Goal: Complete application form

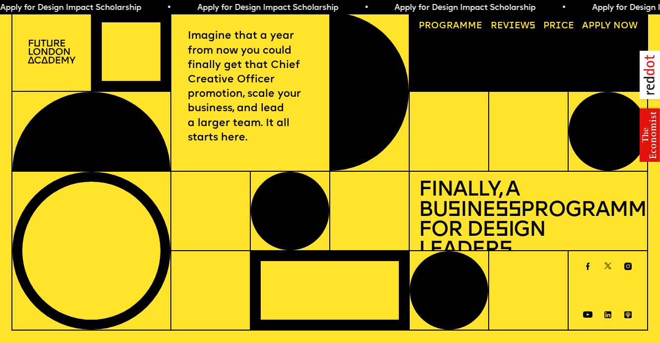
click at [458, 22] on span "a" at bounding box center [456, 25] width 6 height 9
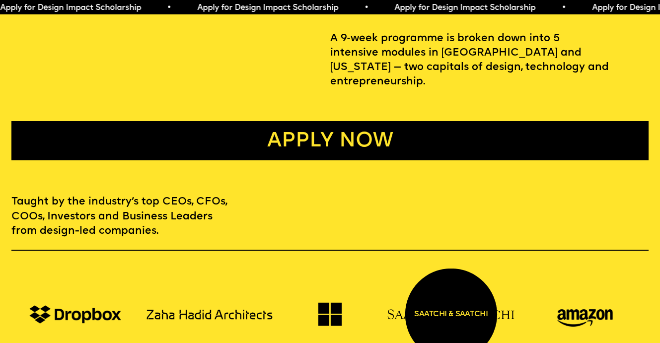
scroll to position [262, 0]
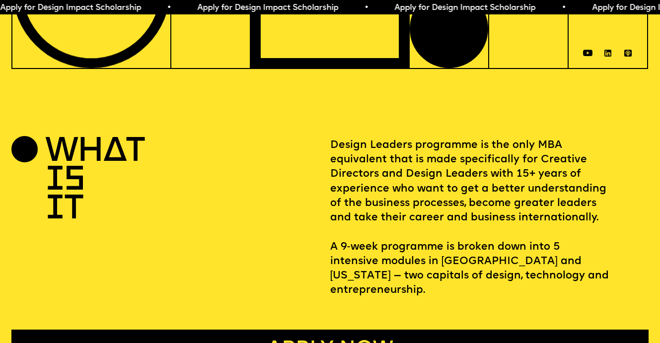
drag, startPoint x: 358, startPoint y: 147, endPoint x: 457, endPoint y: 142, distance: 99.0
click at [457, 142] on section "WHAT IS IT Design Leaders programme is the only MBA equivalent that is made spe…" at bounding box center [330, 236] width 660 height 265
click at [457, 142] on p "Design Leaders programme is the only MBA equivalent that is made specifically f…" at bounding box center [489, 218] width 318 height 160
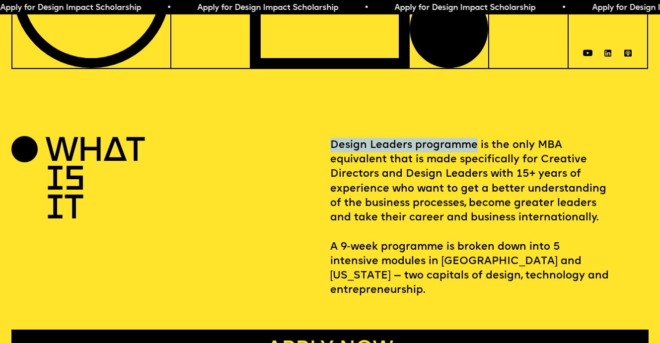
drag, startPoint x: 476, startPoint y: 150, endPoint x: 333, endPoint y: 153, distance: 143.6
click at [333, 153] on p "Design Leaders programme is the only MBA equivalent that is made specifically f…" at bounding box center [489, 218] width 318 height 160
copy p "Design Leaders programme"
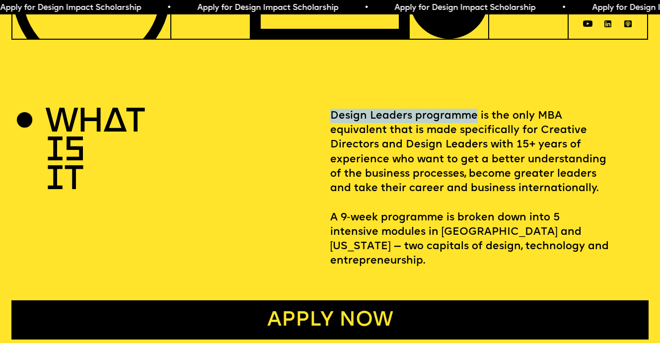
scroll to position [0, 0]
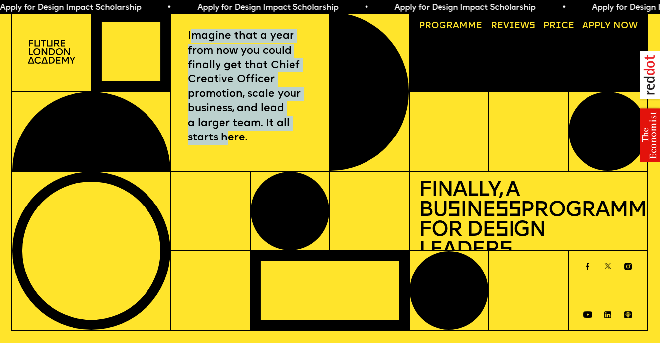
drag, startPoint x: 193, startPoint y: 34, endPoint x: 226, endPoint y: 139, distance: 109.8
click at [226, 139] on p "Imagine that a year from now you could finally get that Chief Creative Officer …" at bounding box center [250, 87] width 125 height 116
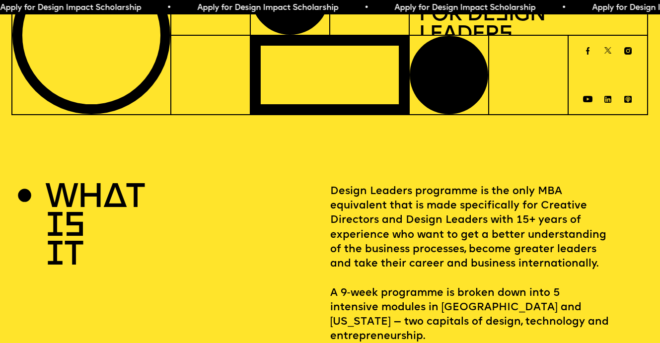
scroll to position [344, 0]
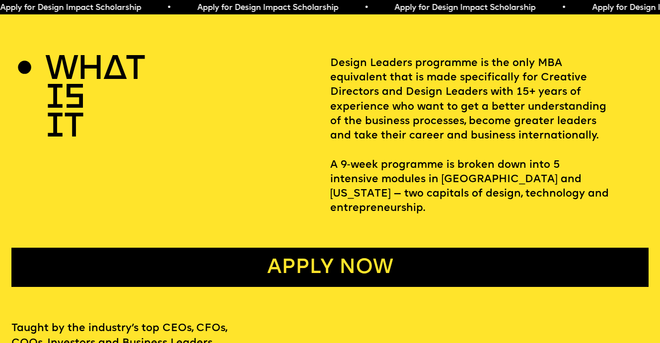
click at [424, 260] on link "Apply now" at bounding box center [329, 267] width 637 height 39
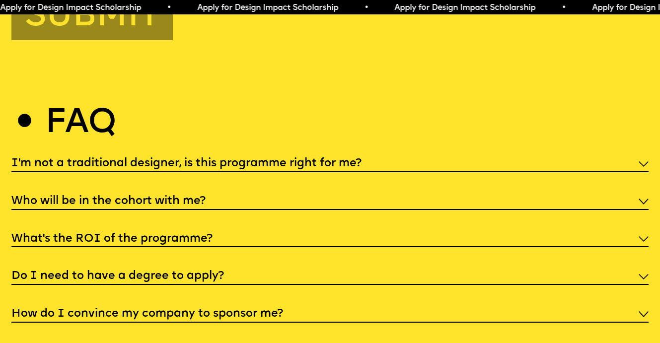
scroll to position [3404, 0]
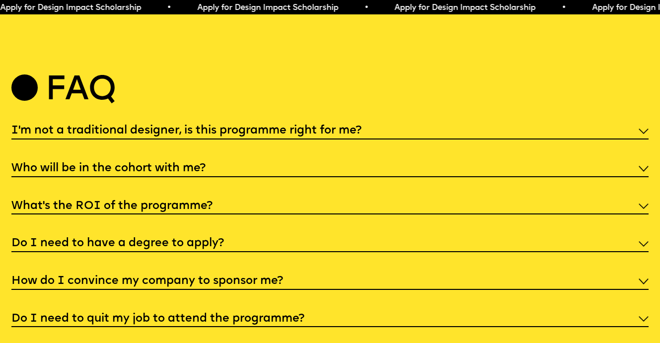
click at [360, 136] on h5 "I'm not a traditional designer, is this programme right for me?" at bounding box center [186, 131] width 350 height 10
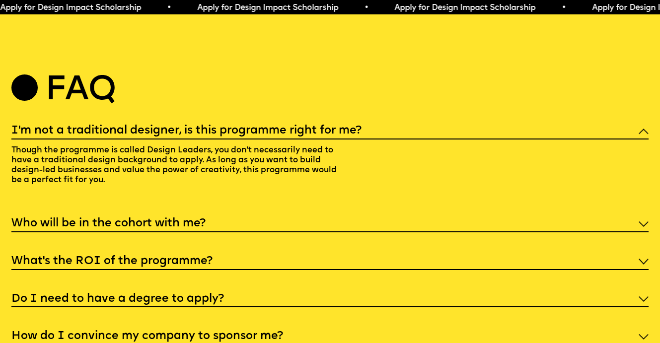
click at [196, 229] on h5 "Who will be in the cohort with me?" at bounding box center [108, 224] width 194 height 10
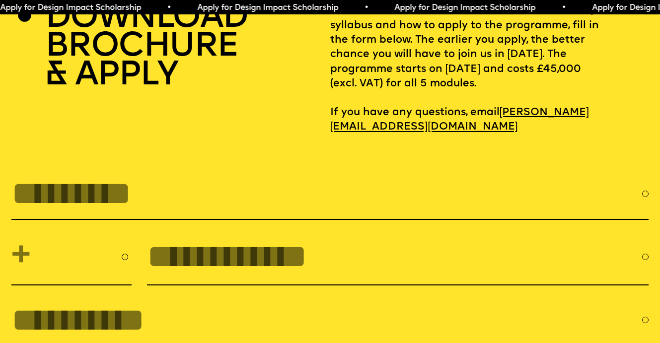
scroll to position [2914, 0]
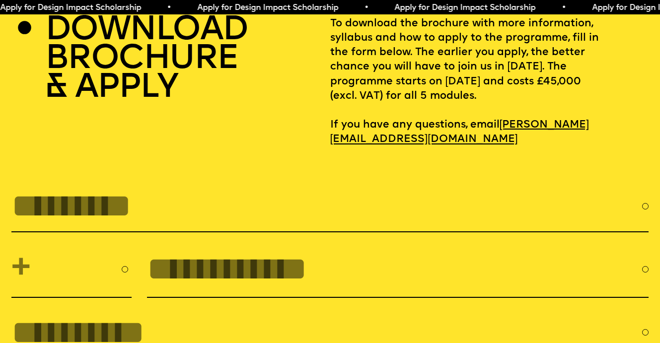
click at [155, 219] on input "FULL NAME" at bounding box center [326, 206] width 631 height 37
type input "**********"
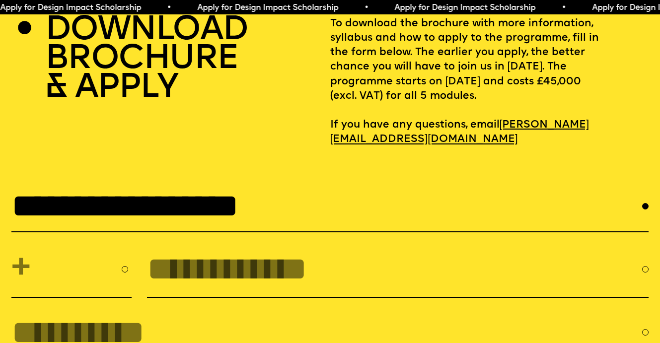
select select "***"
type input "*********"
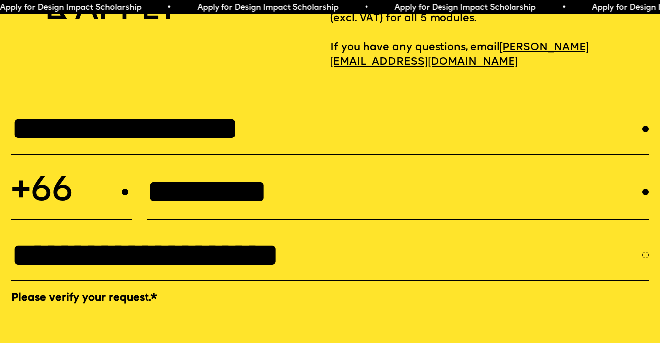
scroll to position [3077, 0]
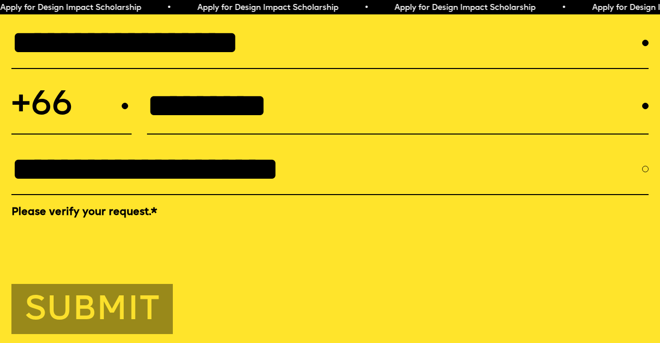
click at [147, 188] on input "**********" at bounding box center [326, 169] width 631 height 37
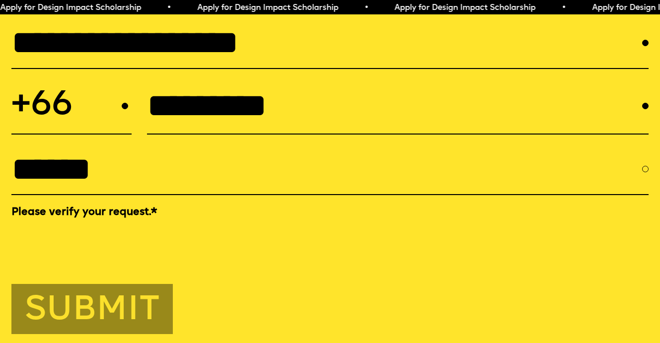
type input "**********"
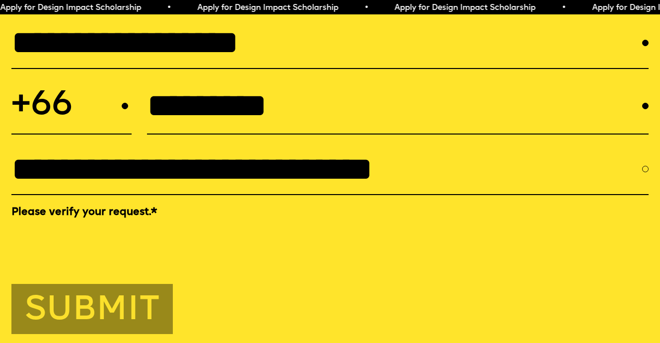
click at [93, 321] on button "Submit" at bounding box center [91, 309] width 161 height 51
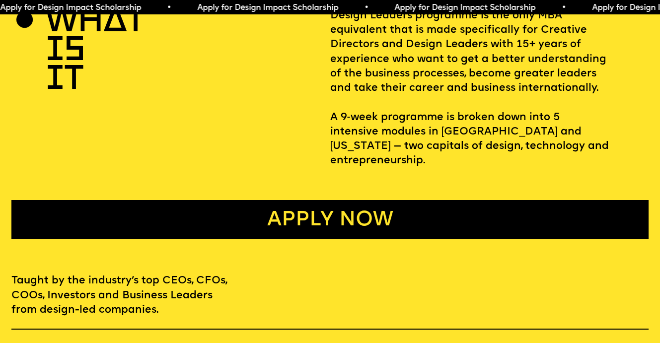
scroll to position [0, 0]
